Goal: Task Accomplishment & Management: Manage account settings

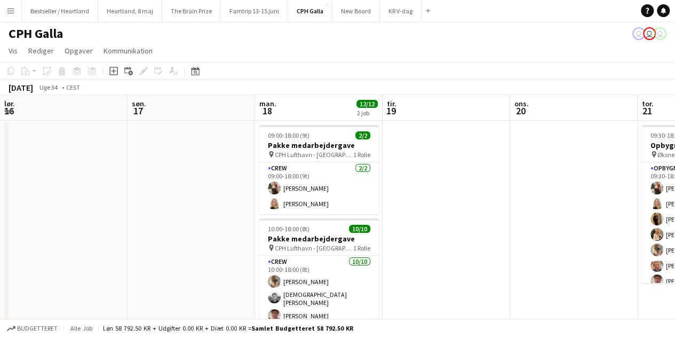
scroll to position [0, 452]
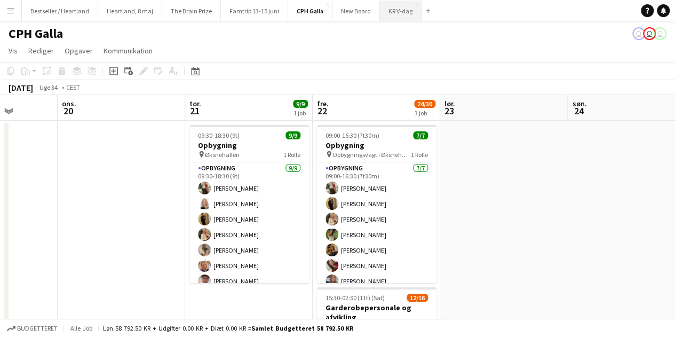
click at [383, 19] on button "KR V-dag Luk" at bounding box center [401, 11] width 42 height 21
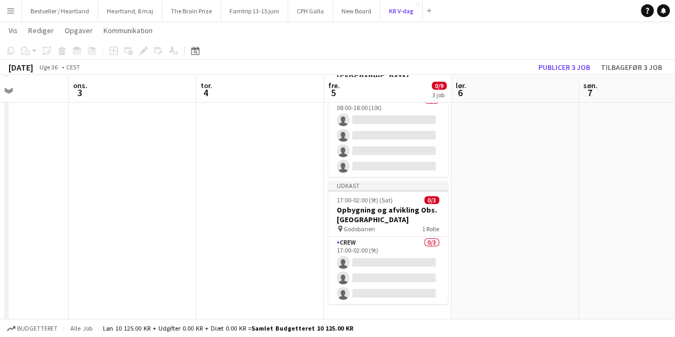
scroll to position [199, 0]
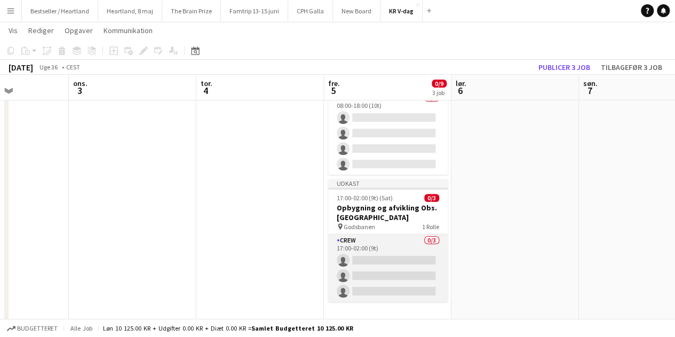
click at [367, 234] on app-card-role "Crew 0/3 17:00-02:00 (9t) single-neutral-actions single-neutral-actions single-…" at bounding box center [387, 267] width 119 height 67
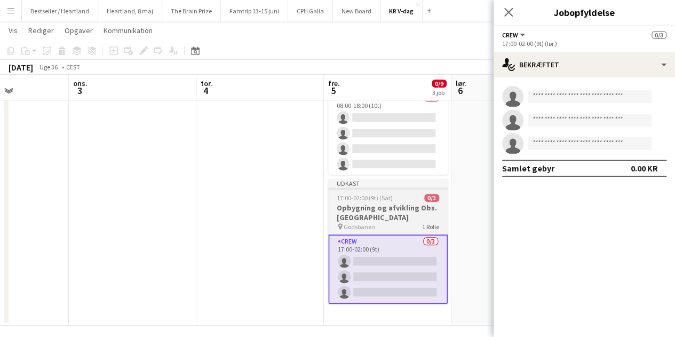
click at [378, 203] on h3 "Opbygning og afvikling Obs. [GEOGRAPHIC_DATA]" at bounding box center [387, 212] width 119 height 19
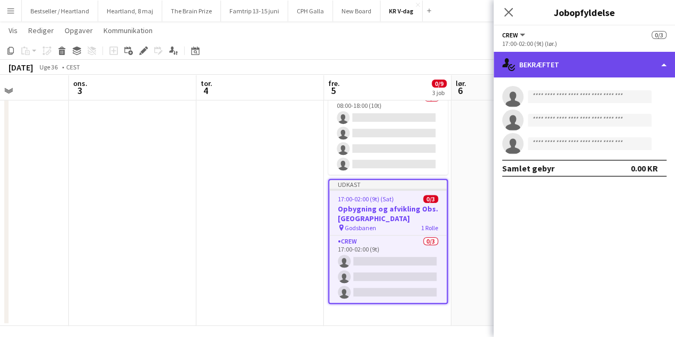
click at [538, 59] on div "single-neutral-actions-check-2 Bekræftet" at bounding box center [583, 65] width 181 height 26
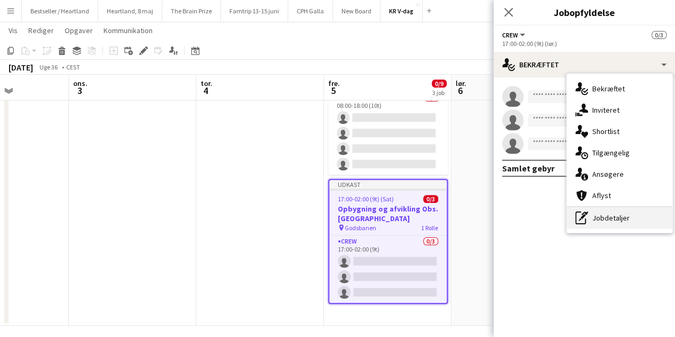
click at [590, 226] on div "pen-write Jobdetaljer" at bounding box center [619, 217] width 106 height 21
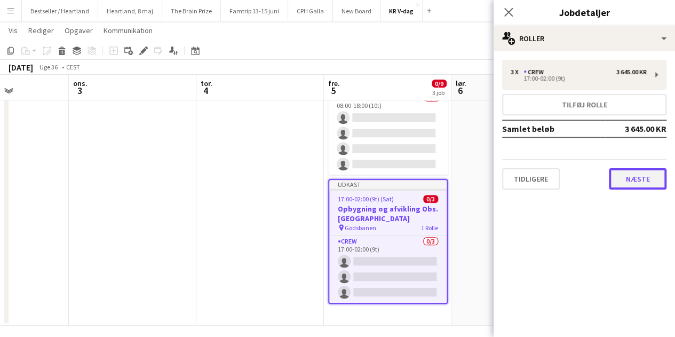
click at [619, 180] on button "Næste" at bounding box center [638, 178] width 58 height 21
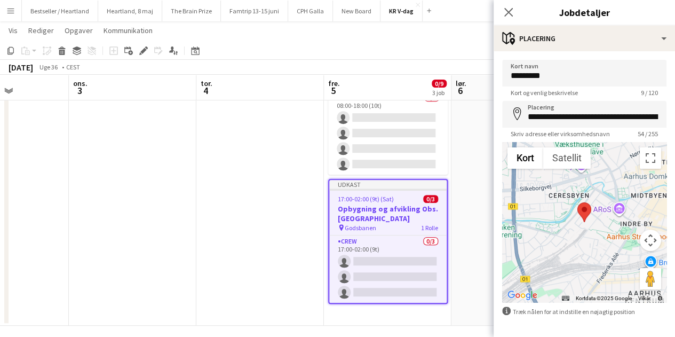
scroll to position [40, 0]
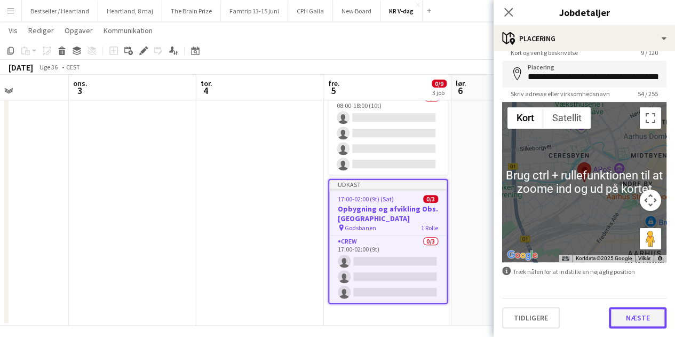
click at [613, 308] on button "Næste" at bounding box center [638, 317] width 58 height 21
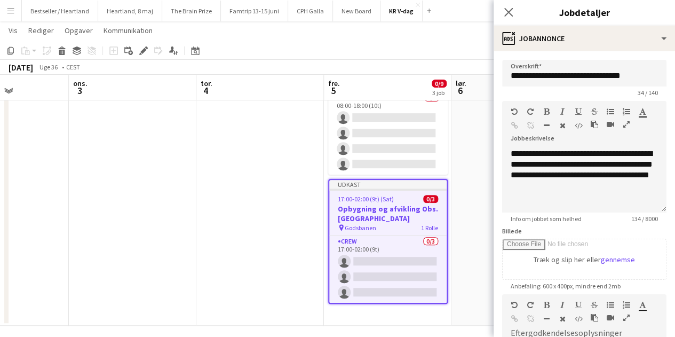
scroll to position [0, 0]
click at [265, 218] on app-date-cell at bounding box center [259, 123] width 127 height 405
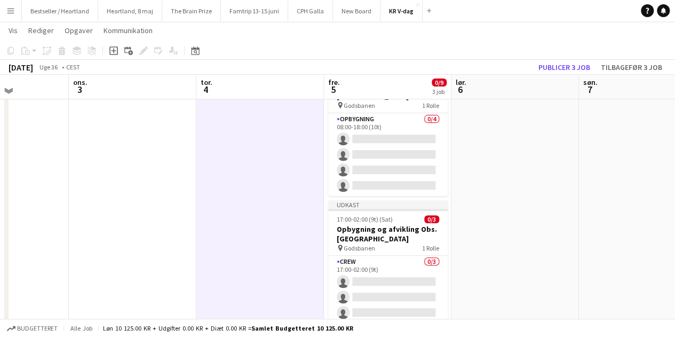
scroll to position [177, 0]
